Goal: Find specific page/section: Find specific page/section

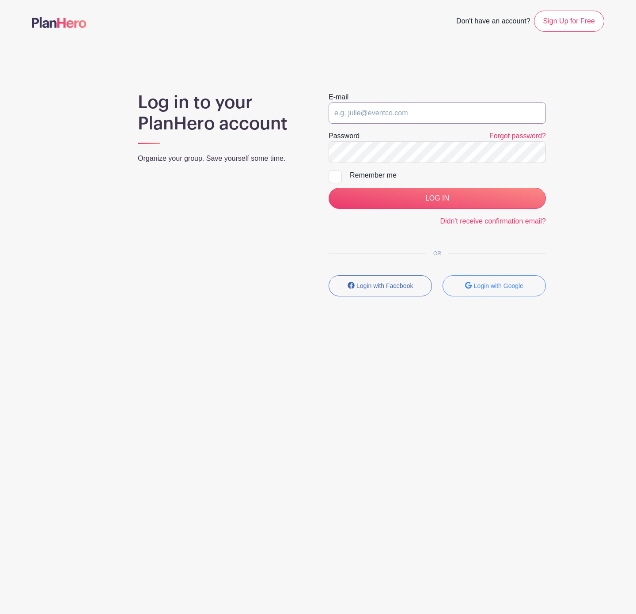
click at [472, 103] on input "email" at bounding box center [436, 112] width 217 height 21
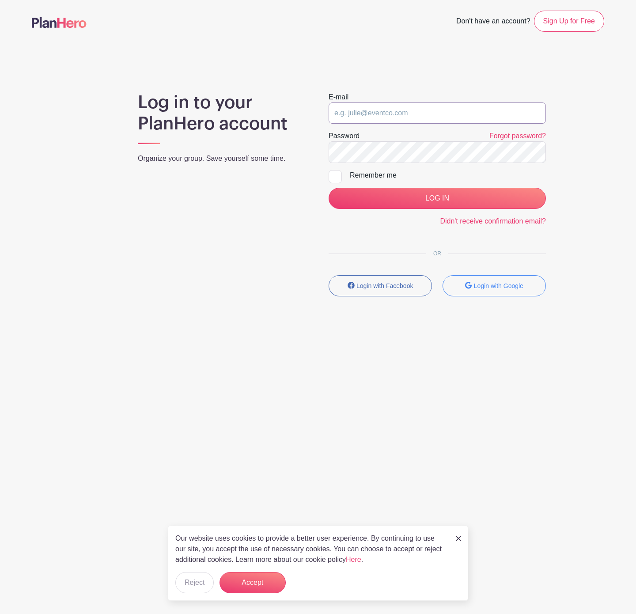
type input "clerk.ftjfl@gmail.com"
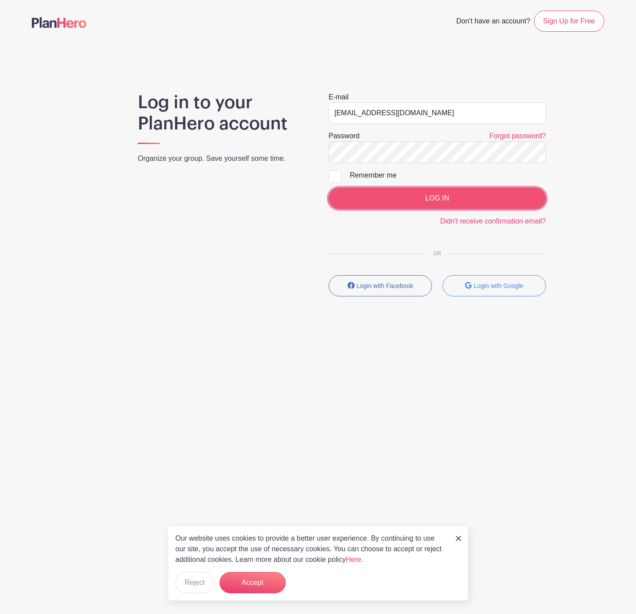
click at [427, 196] on input "LOG IN" at bounding box center [436, 198] width 217 height 21
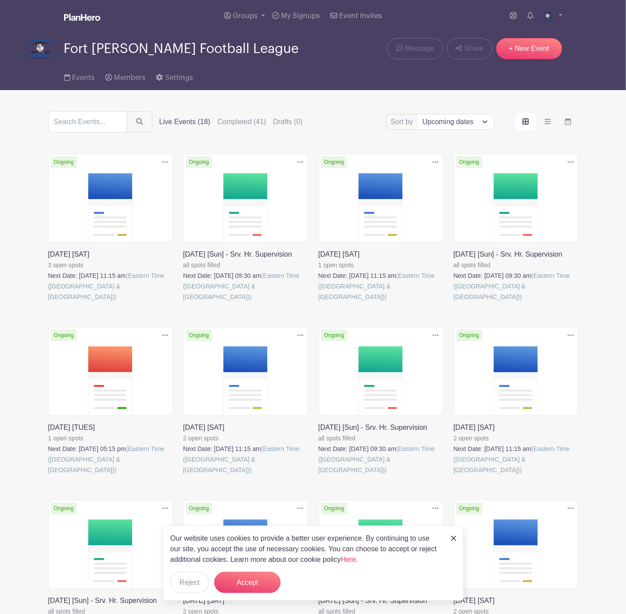
click at [48, 302] on link at bounding box center [48, 302] width 0 height 0
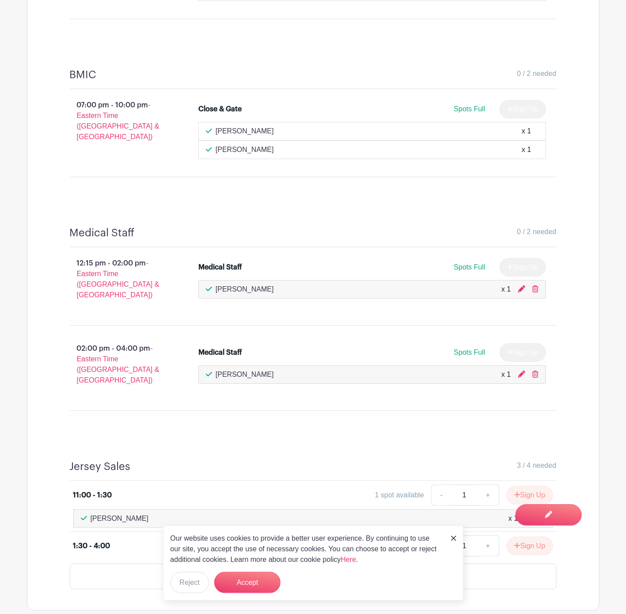
scroll to position [955, 0]
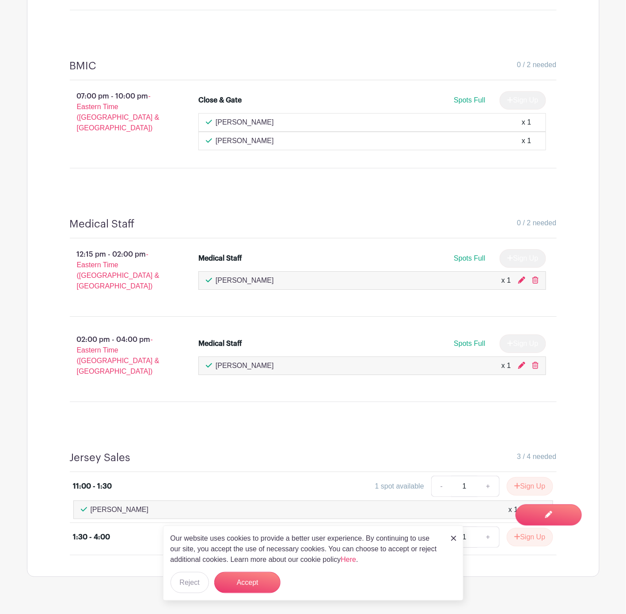
click at [452, 538] on img at bounding box center [453, 537] width 5 height 5
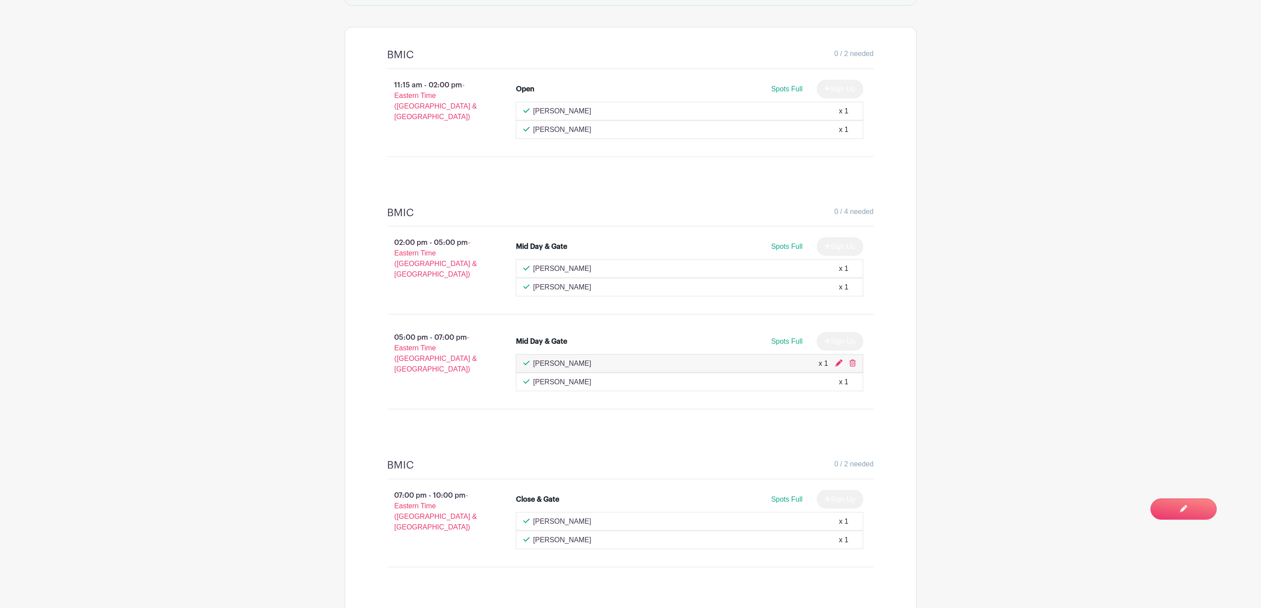
scroll to position [554, 0]
